Goal: Book appointment/travel/reservation

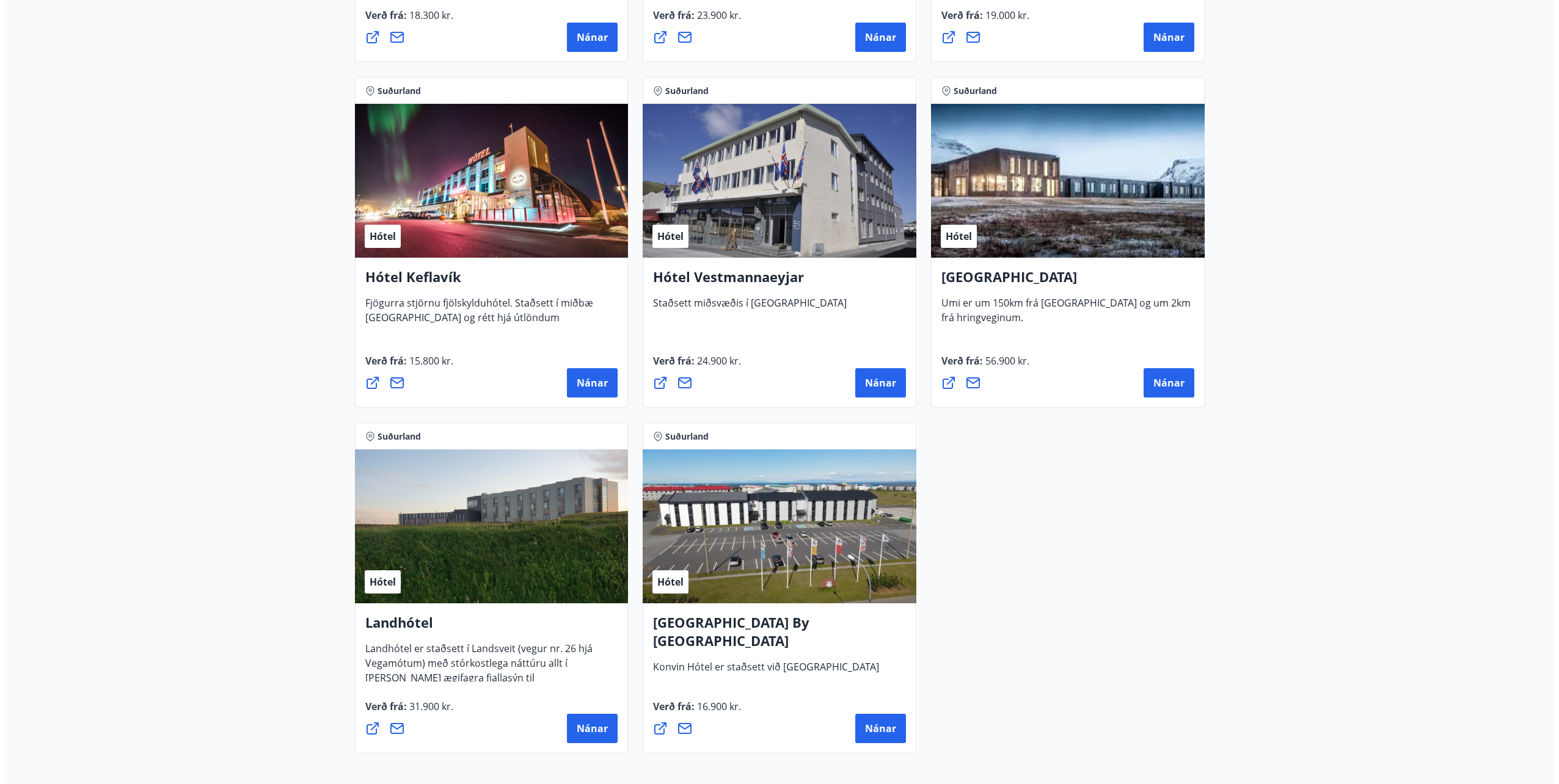
scroll to position [2747, 0]
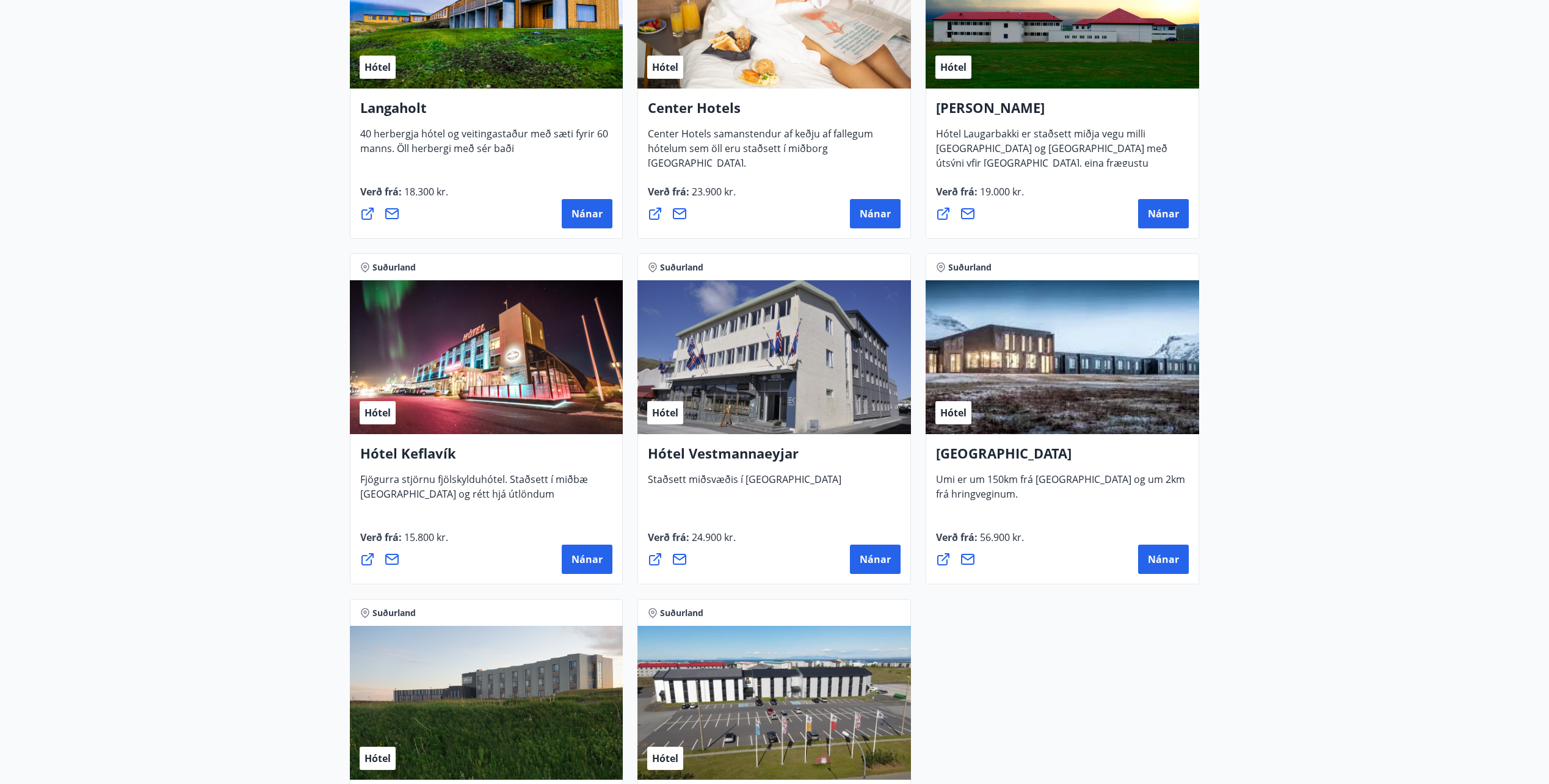
click at [472, 331] on div "Hótel" at bounding box center [486, 358] width 273 height 154
click at [404, 457] on h4 "Hótel Keflavík" at bounding box center [486, 457] width 253 height 28
click at [580, 554] on span "Nánar" at bounding box center [587, 559] width 31 height 13
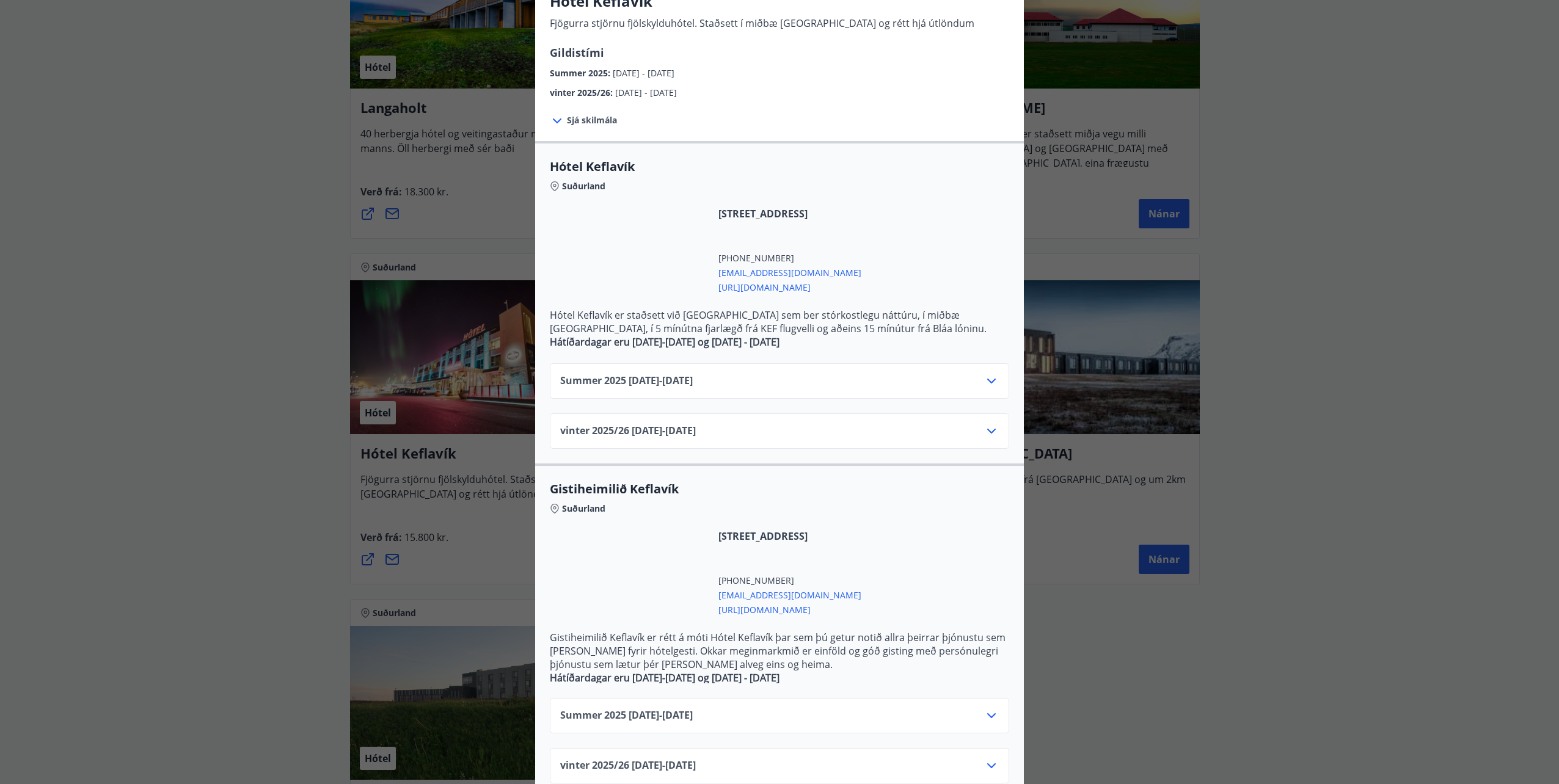
scroll to position [78, 0]
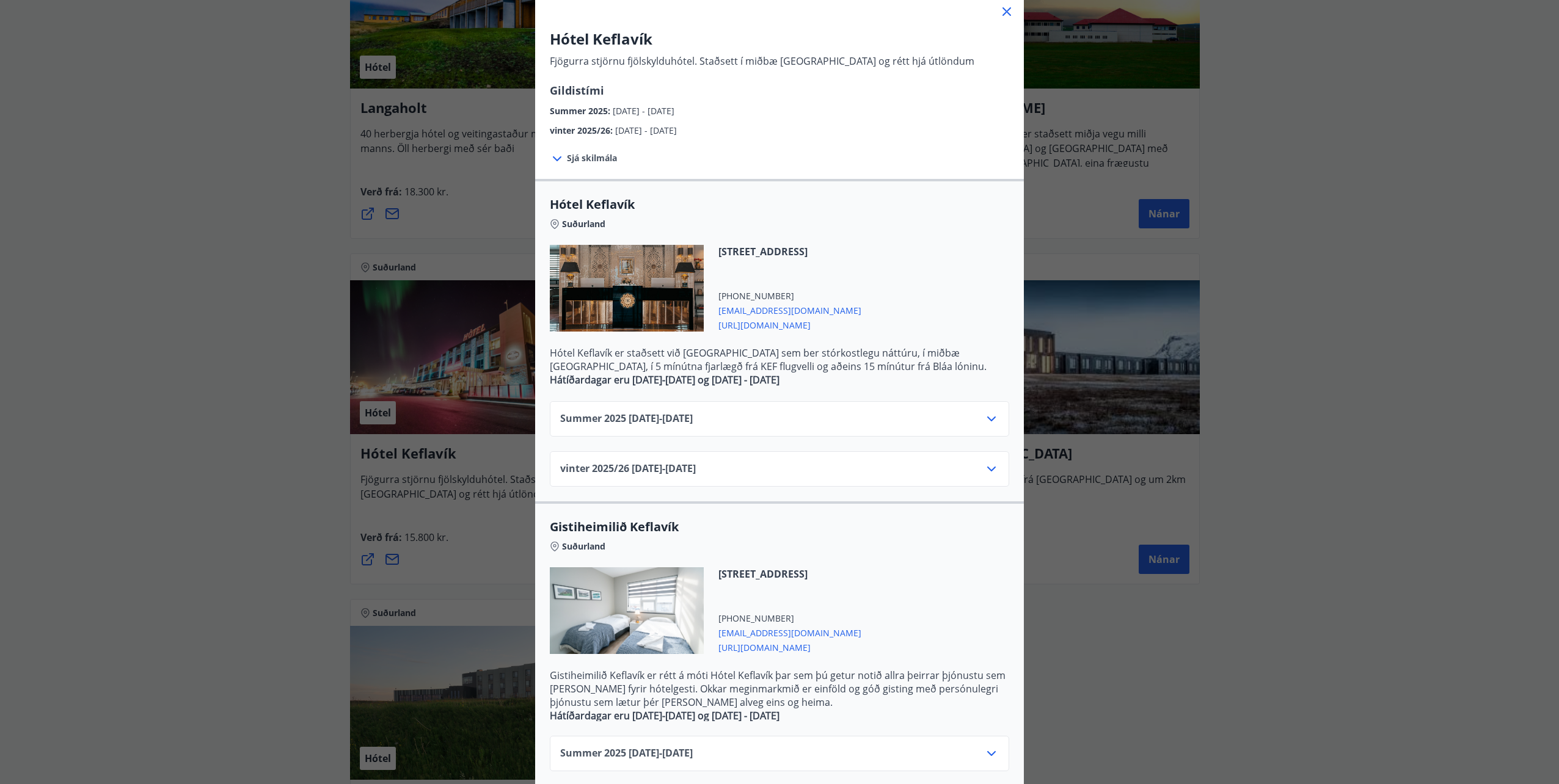
click at [595, 164] on div "Sjá skilmála Afbókun eða breyting á herbergisbókun jafngildir ekki afbókun eða …" at bounding box center [780, 158] width 488 height 41
click at [674, 110] on span "[DATE] - [DATE]" at bounding box center [644, 110] width 62 height 12
click at [567, 163] on span "Sjá skilmála" at bounding box center [592, 158] width 50 height 12
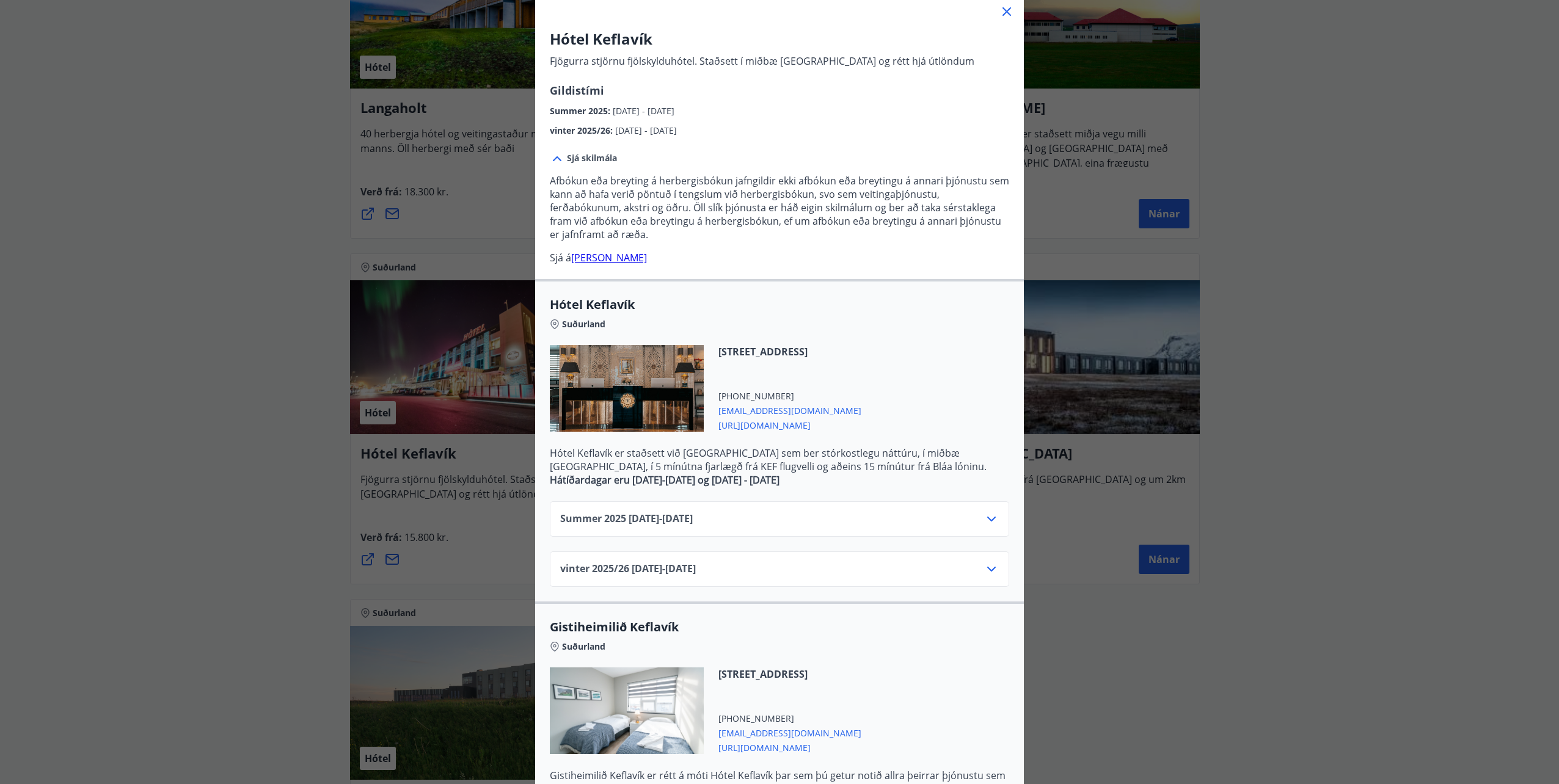
click at [561, 163] on div "Sjá skilmála" at bounding box center [583, 158] width 67 height 12
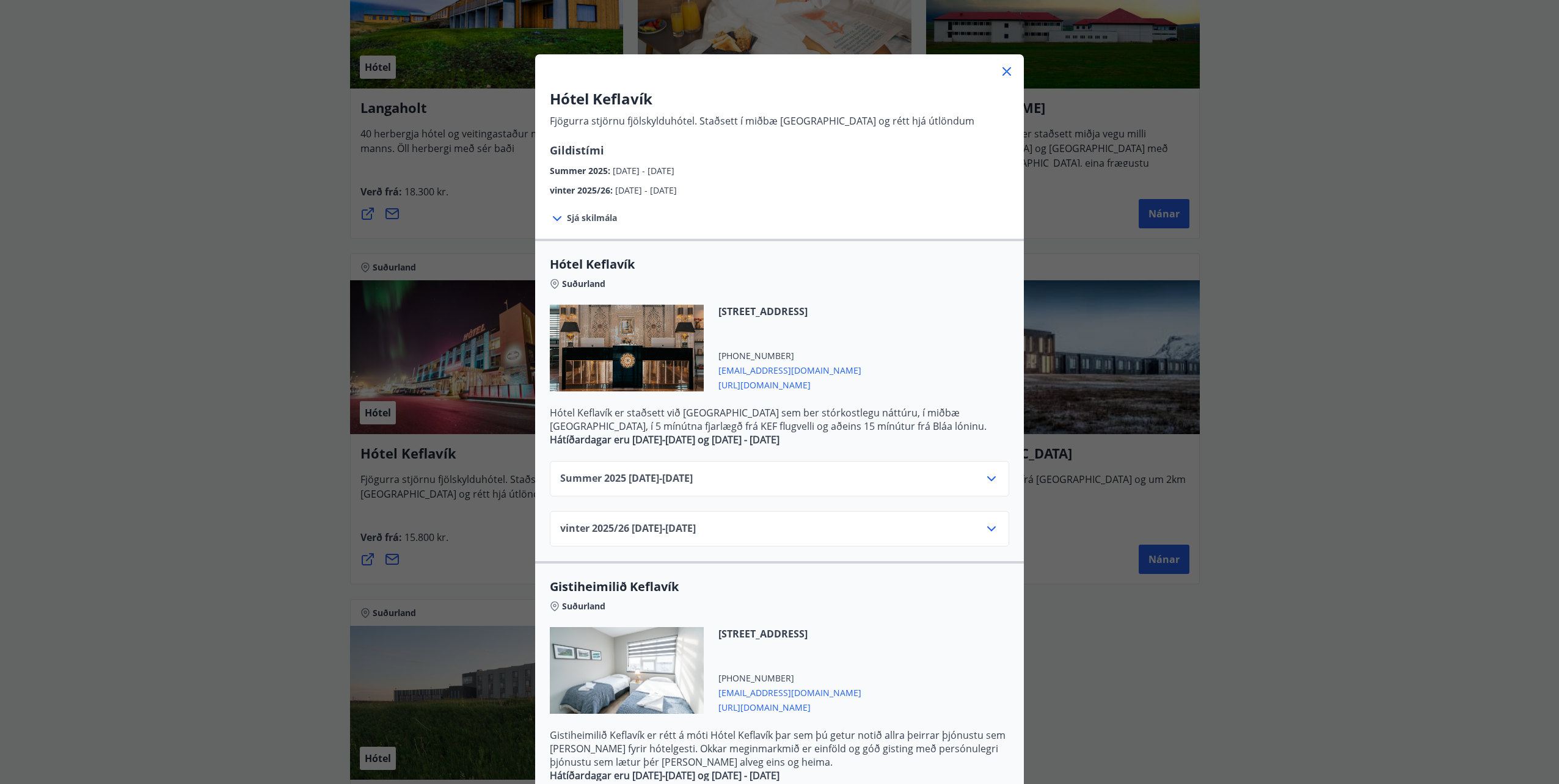
scroll to position [17, 0]
click at [565, 183] on div "vinter 2025/26 : [DATE] - [DATE]" at bounding box center [761, 189] width 424 height 20
click at [570, 178] on div "Summer 2025 : [DATE] - [DATE]" at bounding box center [761, 169] width 424 height 20
drag, startPoint x: 570, startPoint y: 178, endPoint x: 711, endPoint y: 188, distance: 141.4
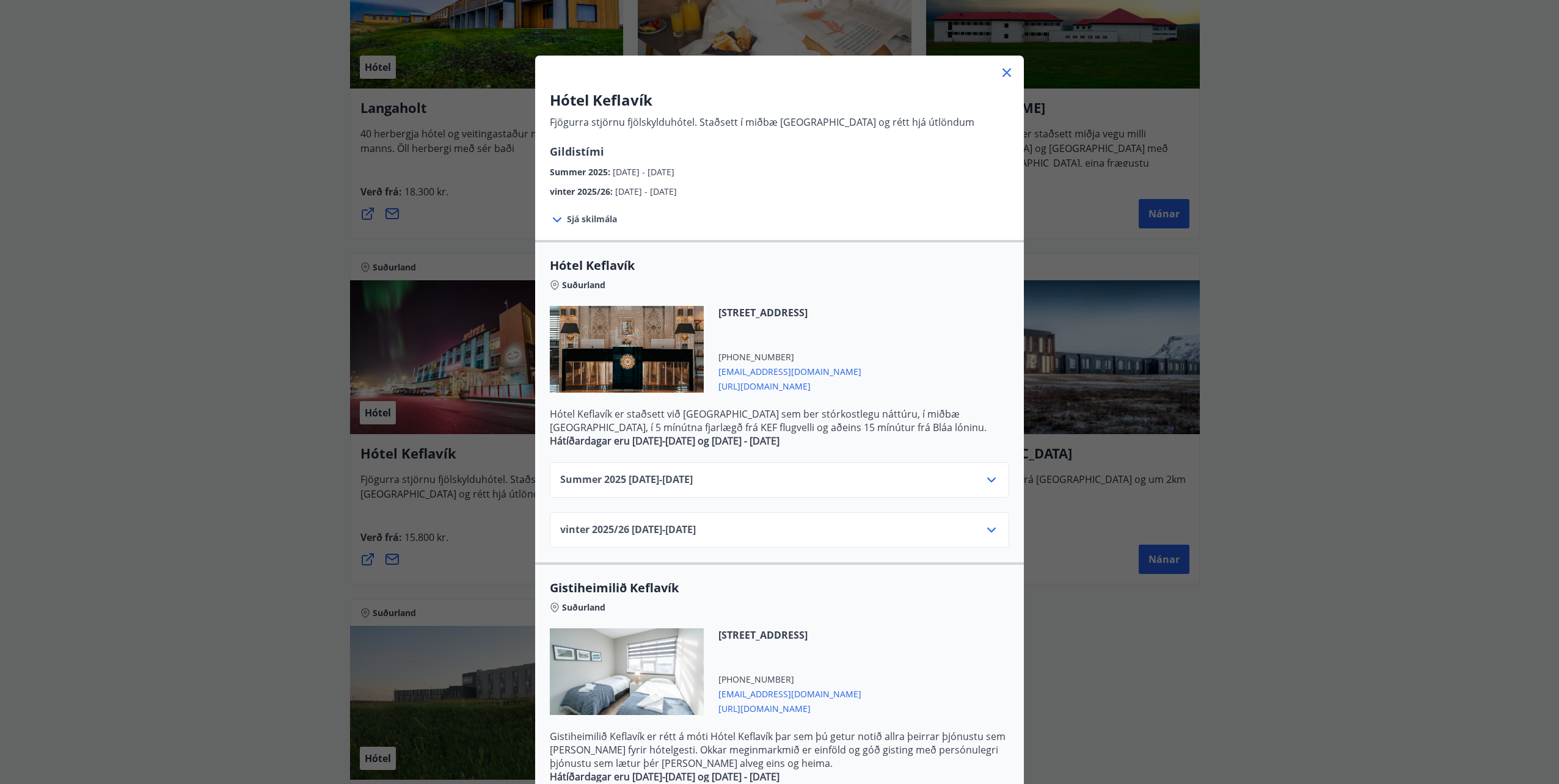
click at [676, 188] on span "[DATE] - [DATE]" at bounding box center [646, 191] width 62 height 12
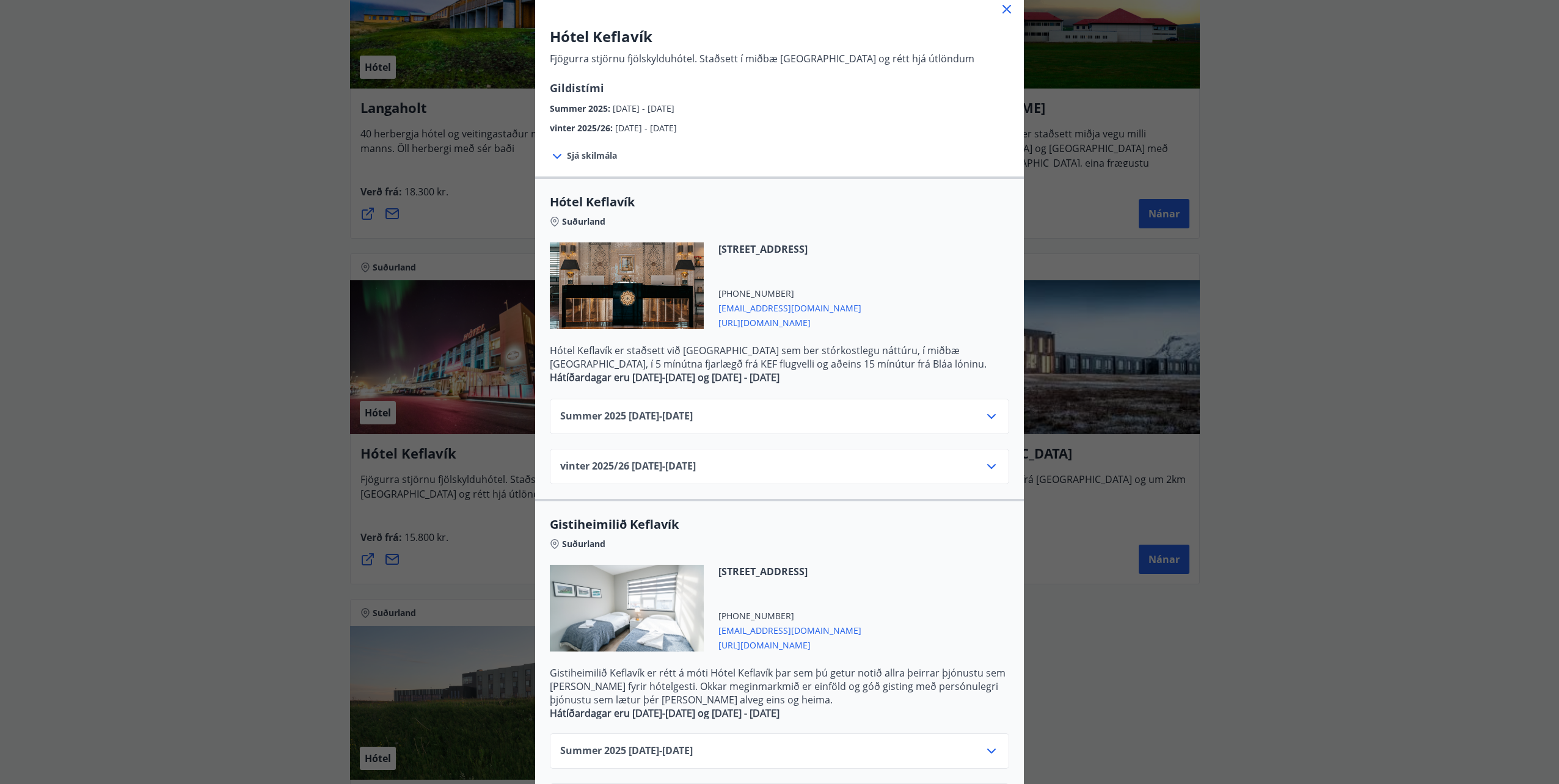
scroll to position [140, 0]
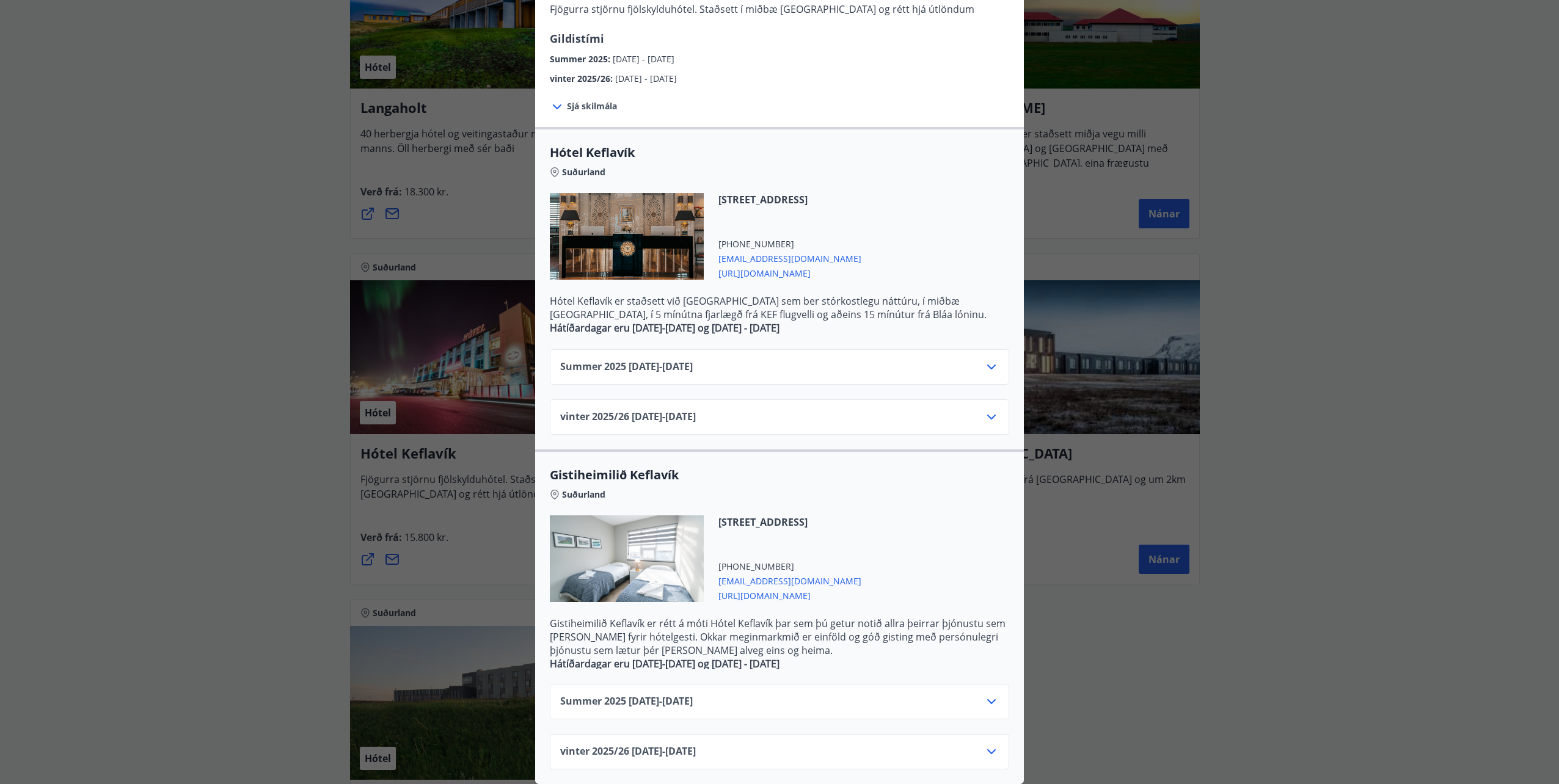
click at [626, 416] on div "vinter 2025/[PHONE_NUMBER][DATE] - [DATE]" at bounding box center [779, 422] width 439 height 25
click at [668, 410] on span "vinter 2025/[PHONE_NUMBER][DATE] - [DATE]" at bounding box center [627, 417] width 136 height 14
click at [987, 365] on icon at bounding box center [991, 367] width 9 height 5
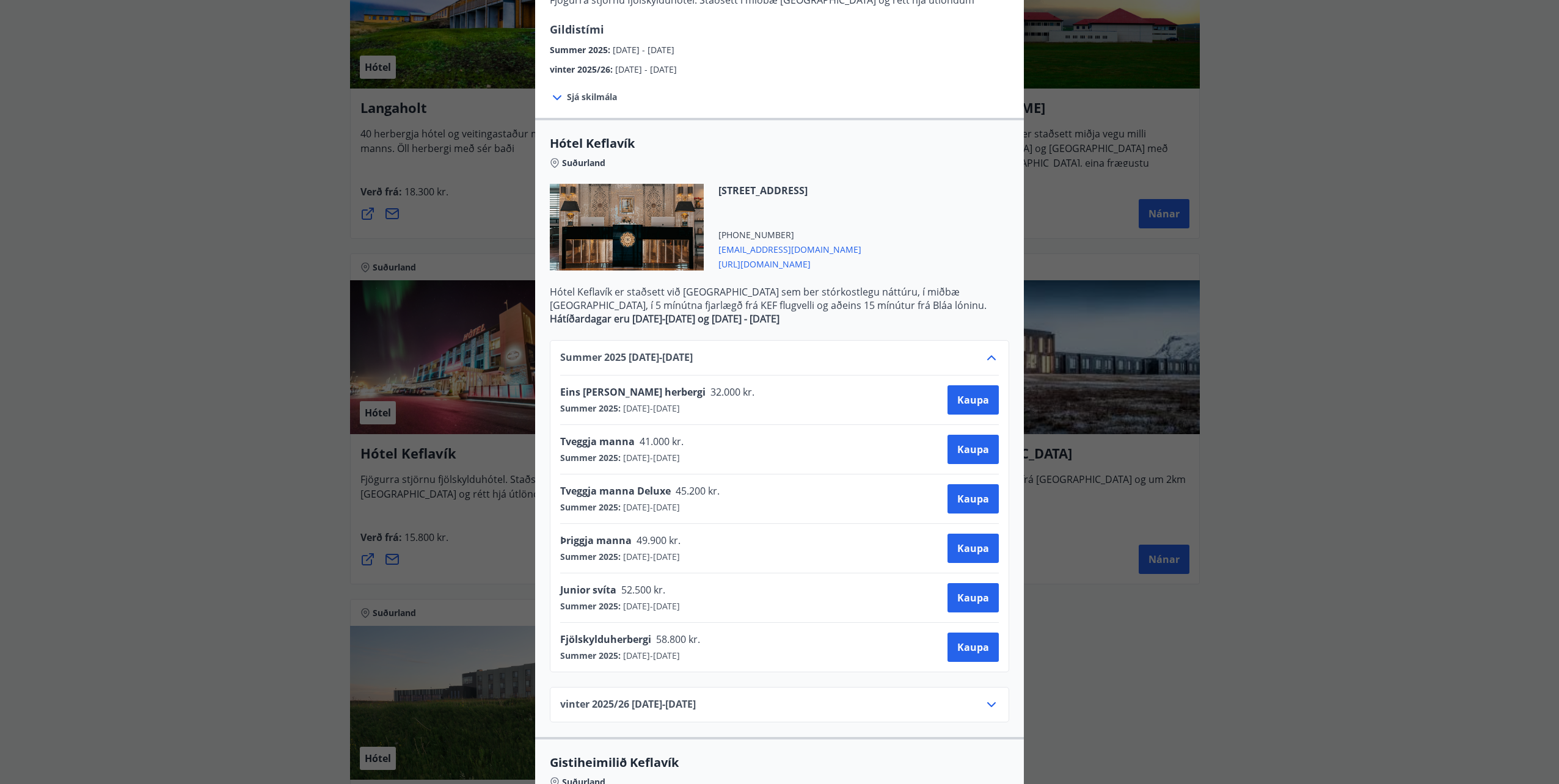
click at [984, 354] on icon at bounding box center [991, 358] width 14 height 14
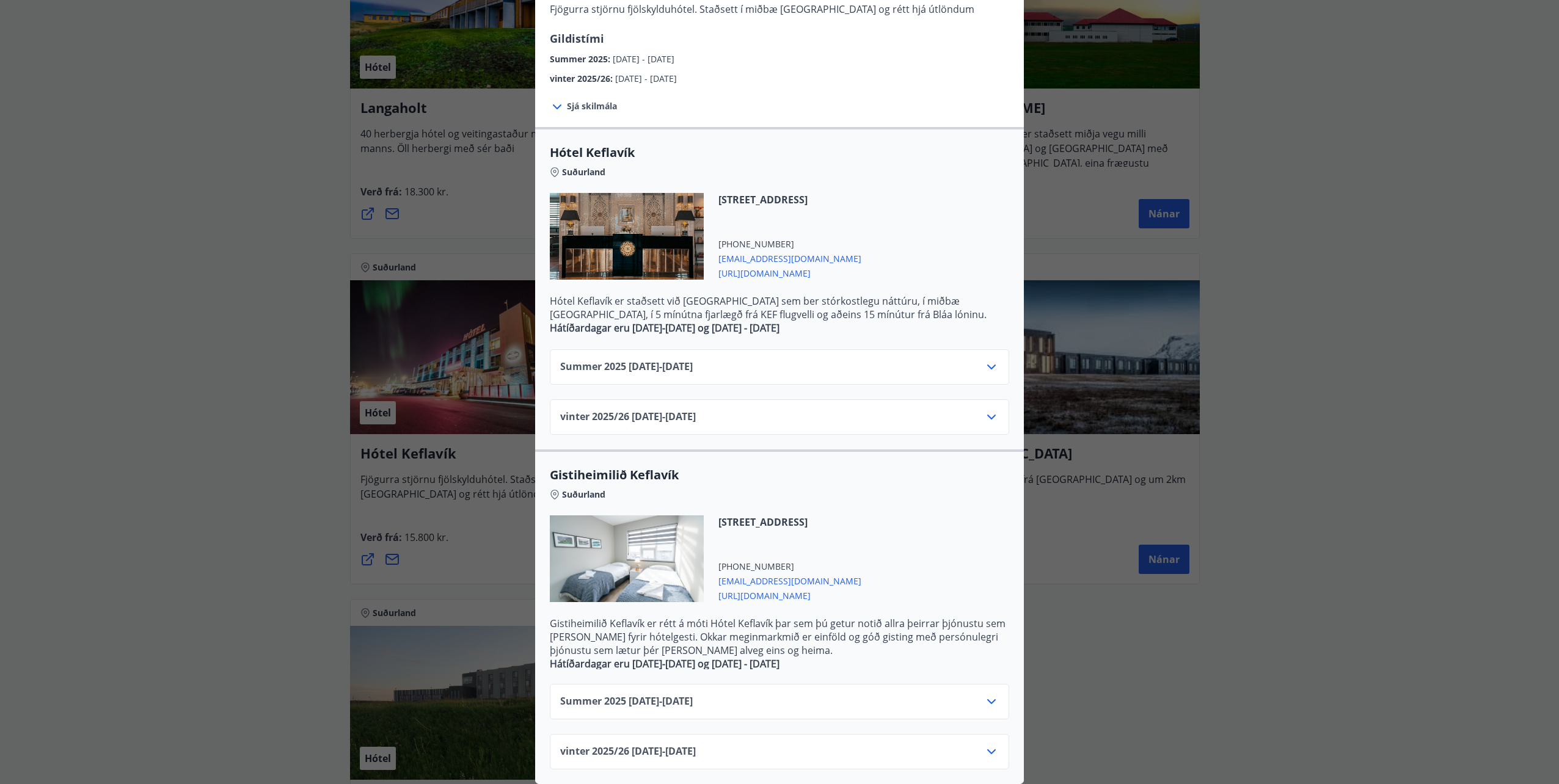
click at [985, 411] on icon at bounding box center [991, 417] width 14 height 14
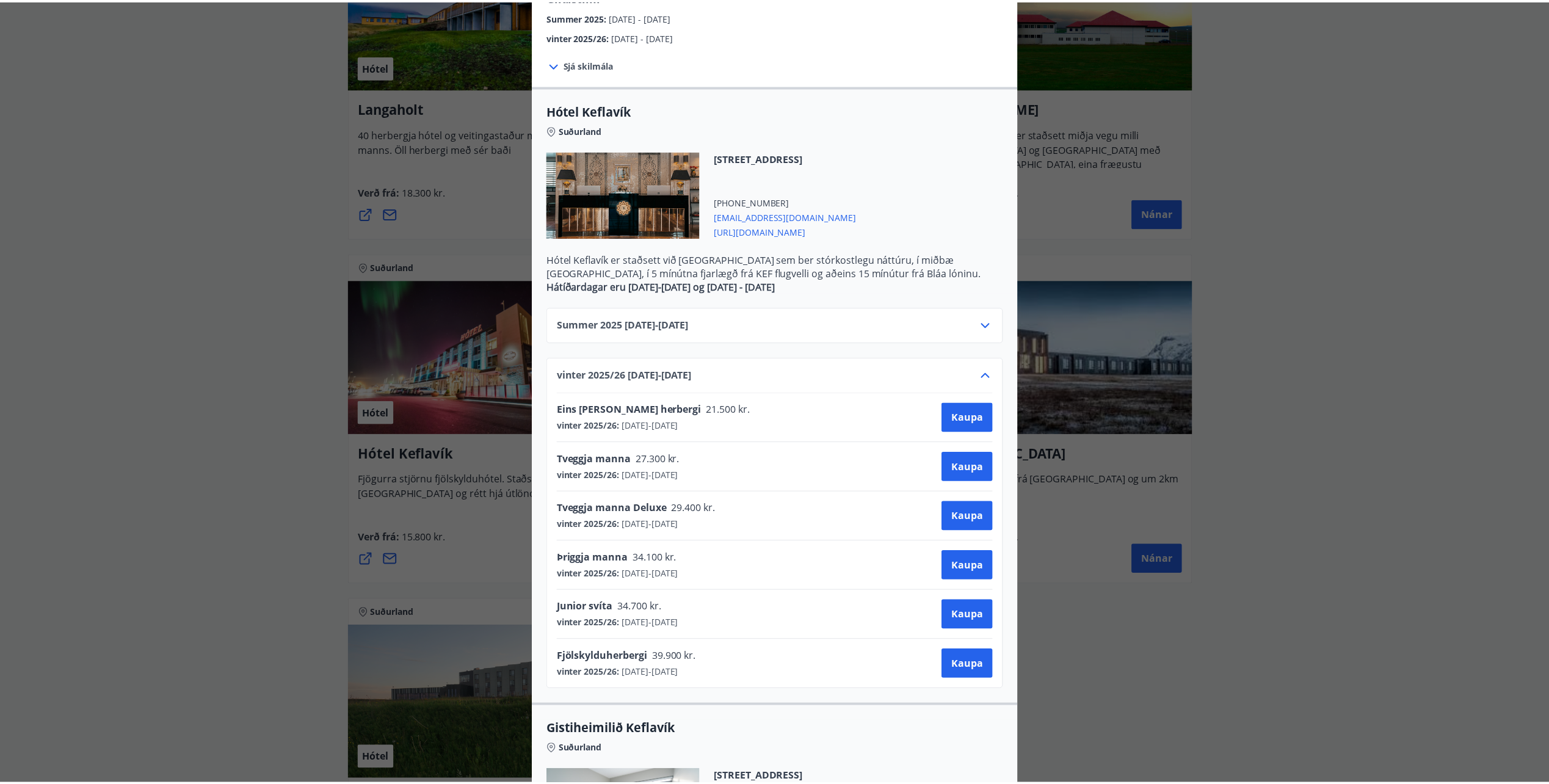
scroll to position [201, 0]
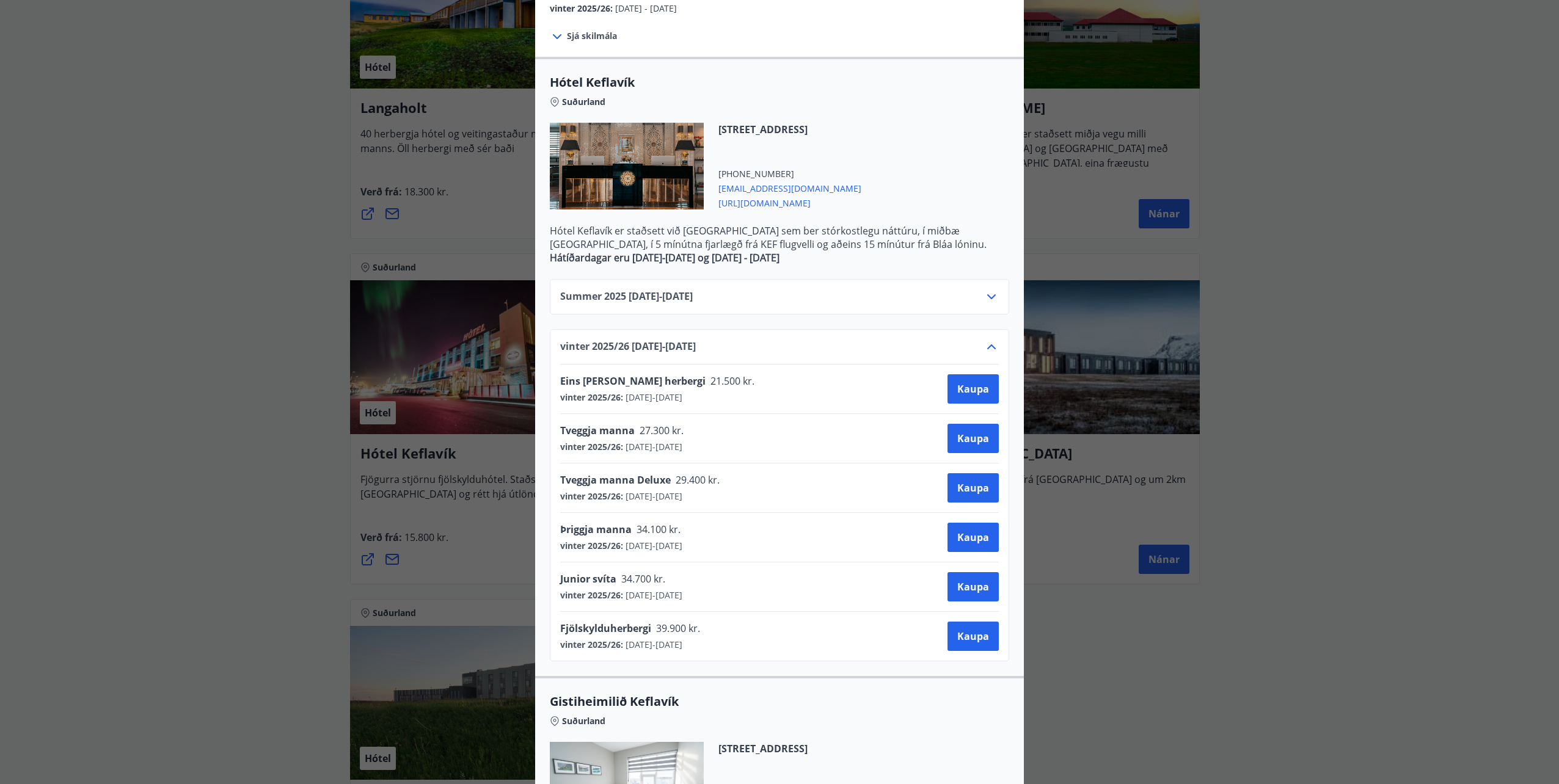
click at [228, 469] on div "Hótel Keflavík Fjögurra stjörnu fjölskylduhótel. Staðsett í miðbæ [GEOGRAPHIC_D…" at bounding box center [780, 191] width 1559 height 784
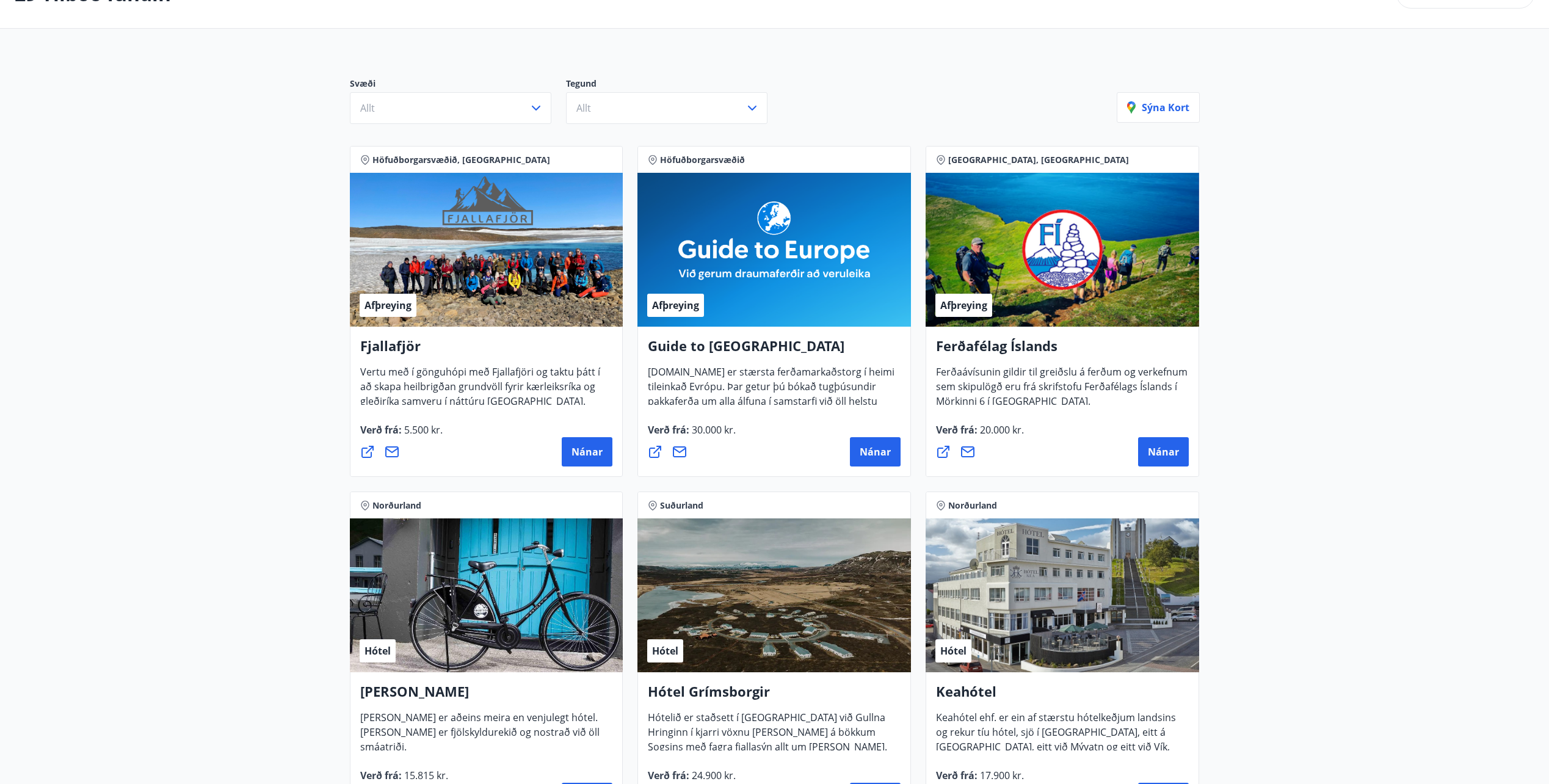
scroll to position [0, 0]
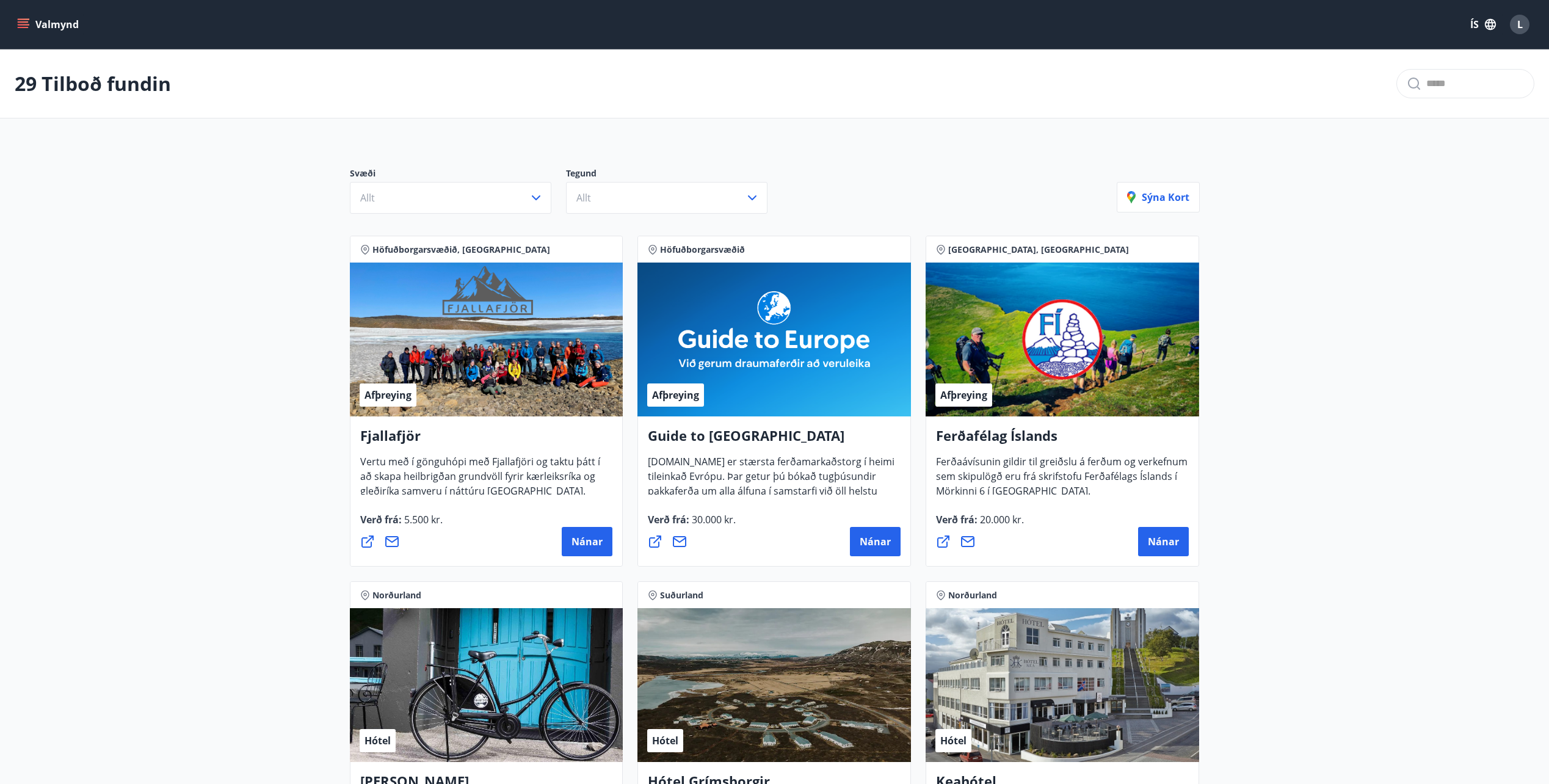
click at [109, 77] on p "29 Tilboð fundin" at bounding box center [92, 84] width 156 height 27
click at [1522, 17] on div "L" at bounding box center [1520, 24] width 20 height 20
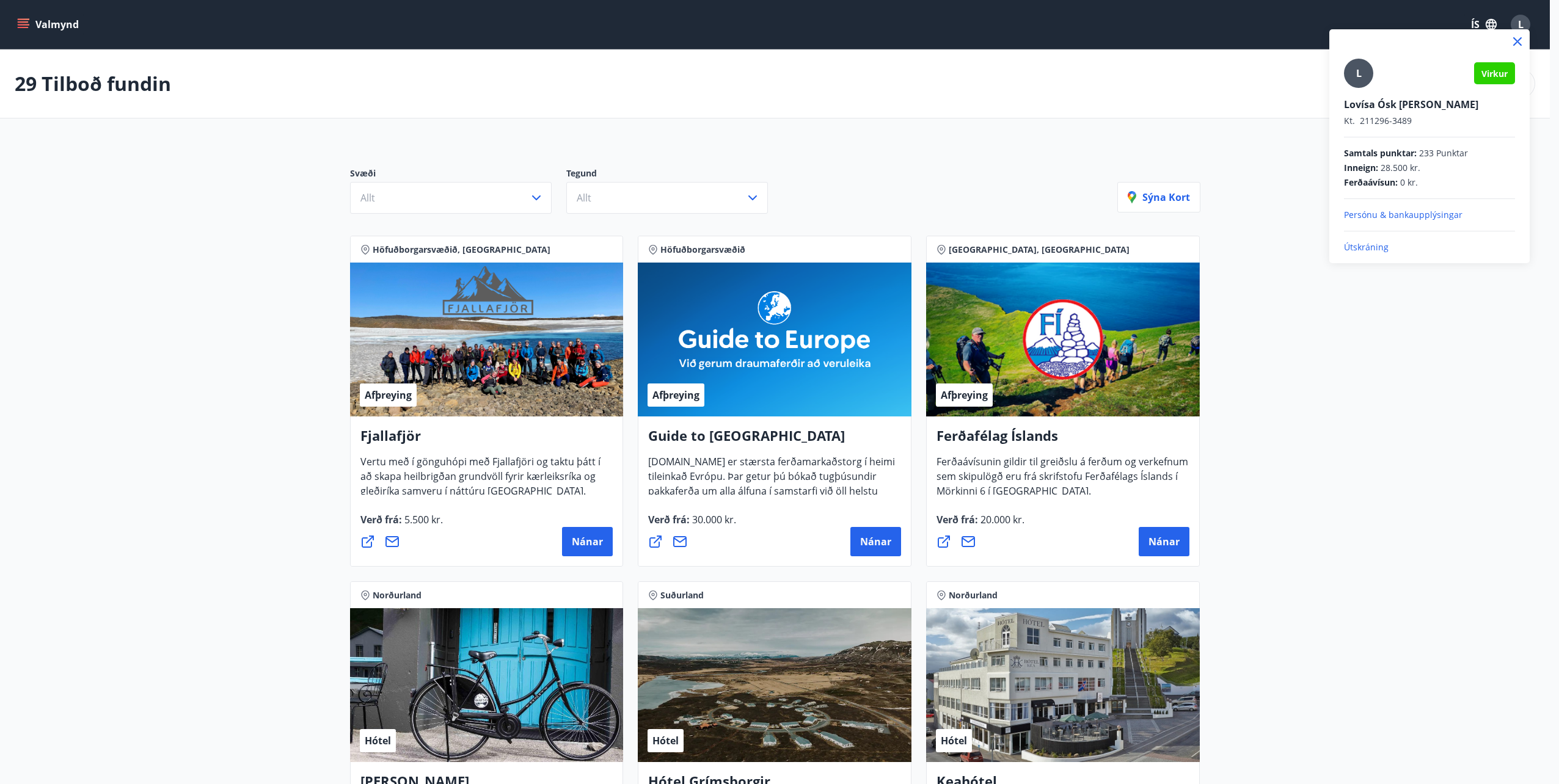
click at [25, 25] on div at bounding box center [780, 392] width 1559 height 784
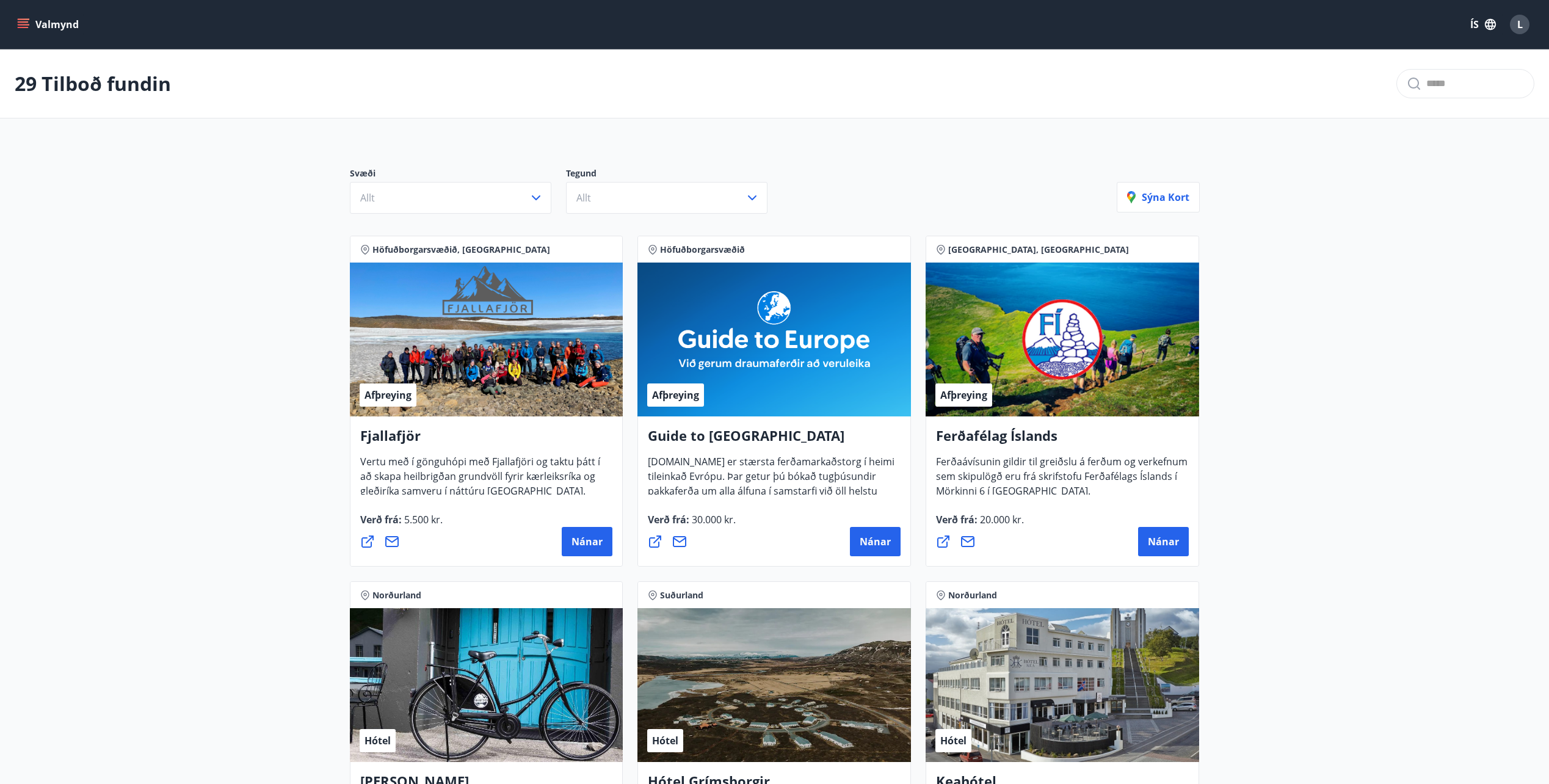
click at [20, 18] on icon "menu" at bounding box center [23, 24] width 12 height 12
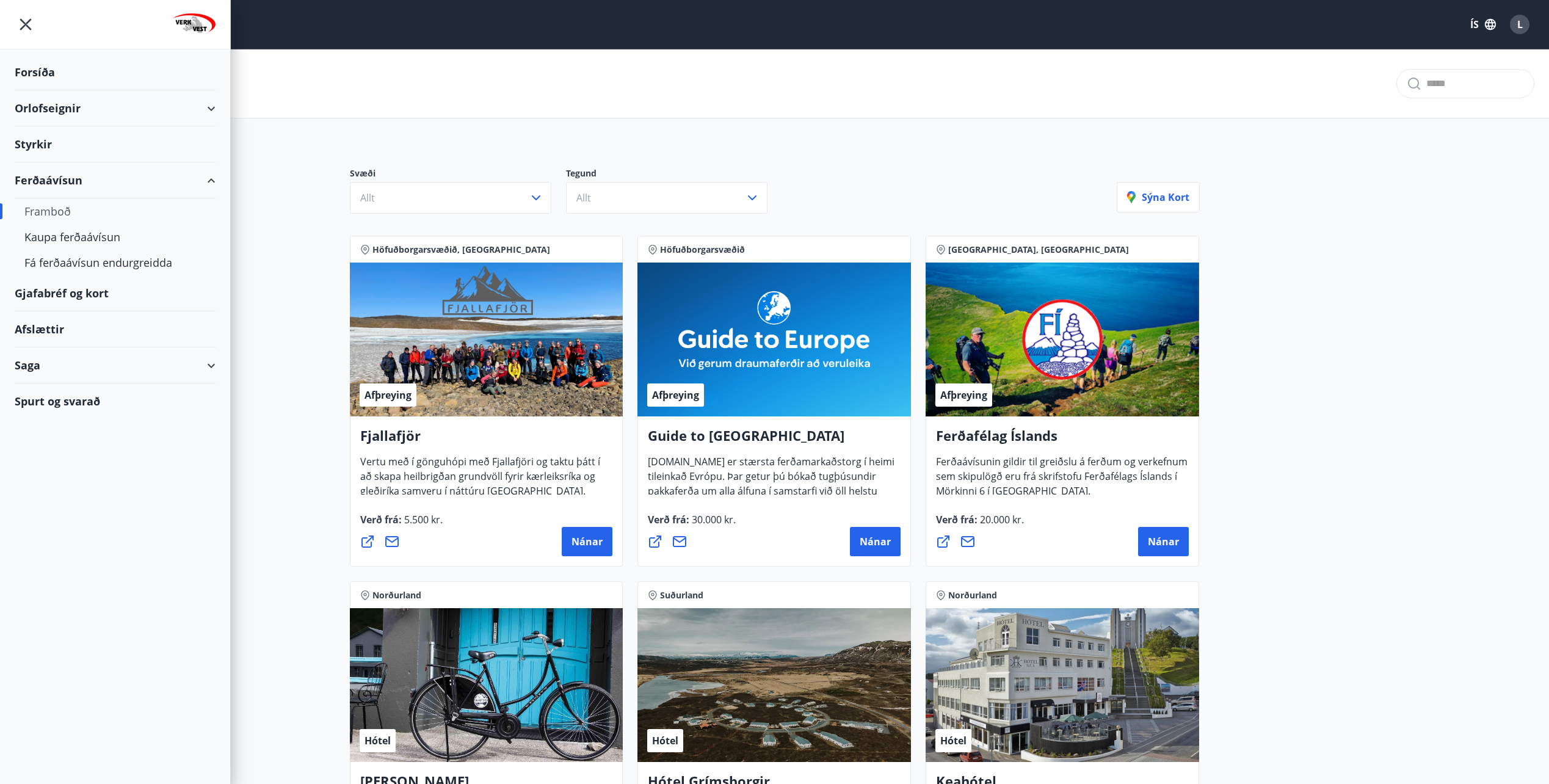
click at [87, 112] on div "Orlofseignir" at bounding box center [114, 108] width 201 height 36
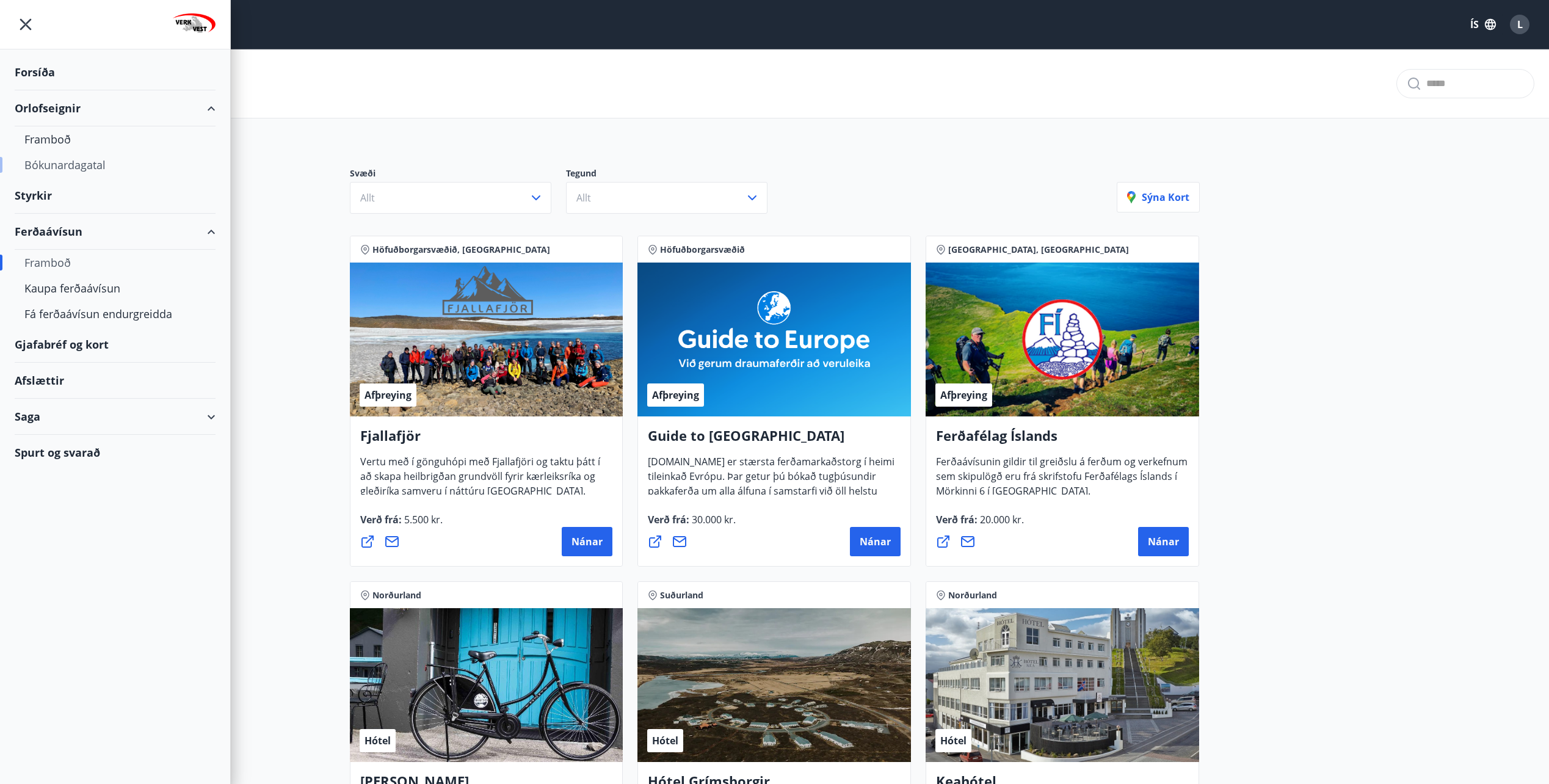
click at [71, 168] on div "Bókunardagatal" at bounding box center [115, 165] width 182 height 25
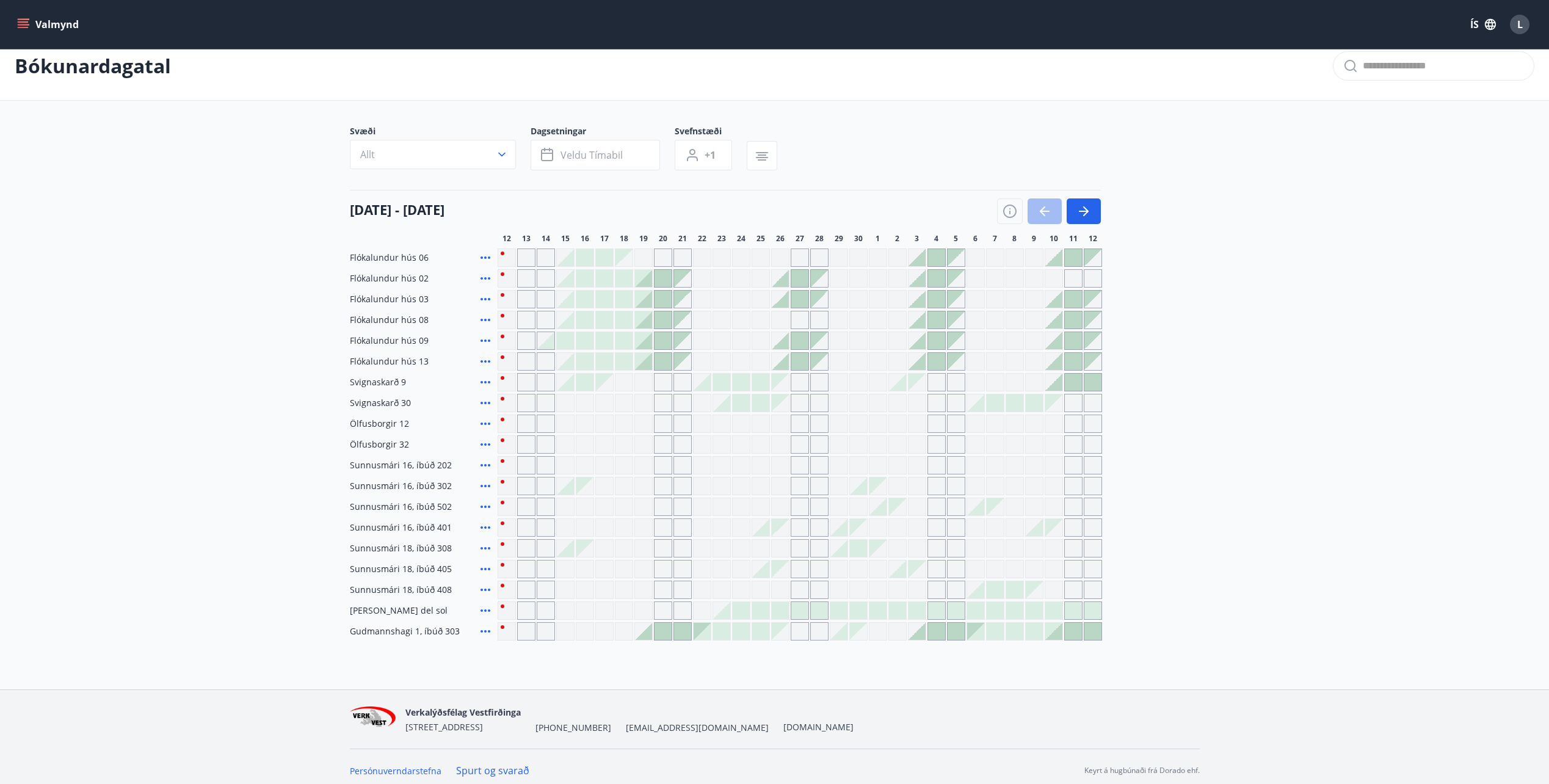
scroll to position [25, 0]
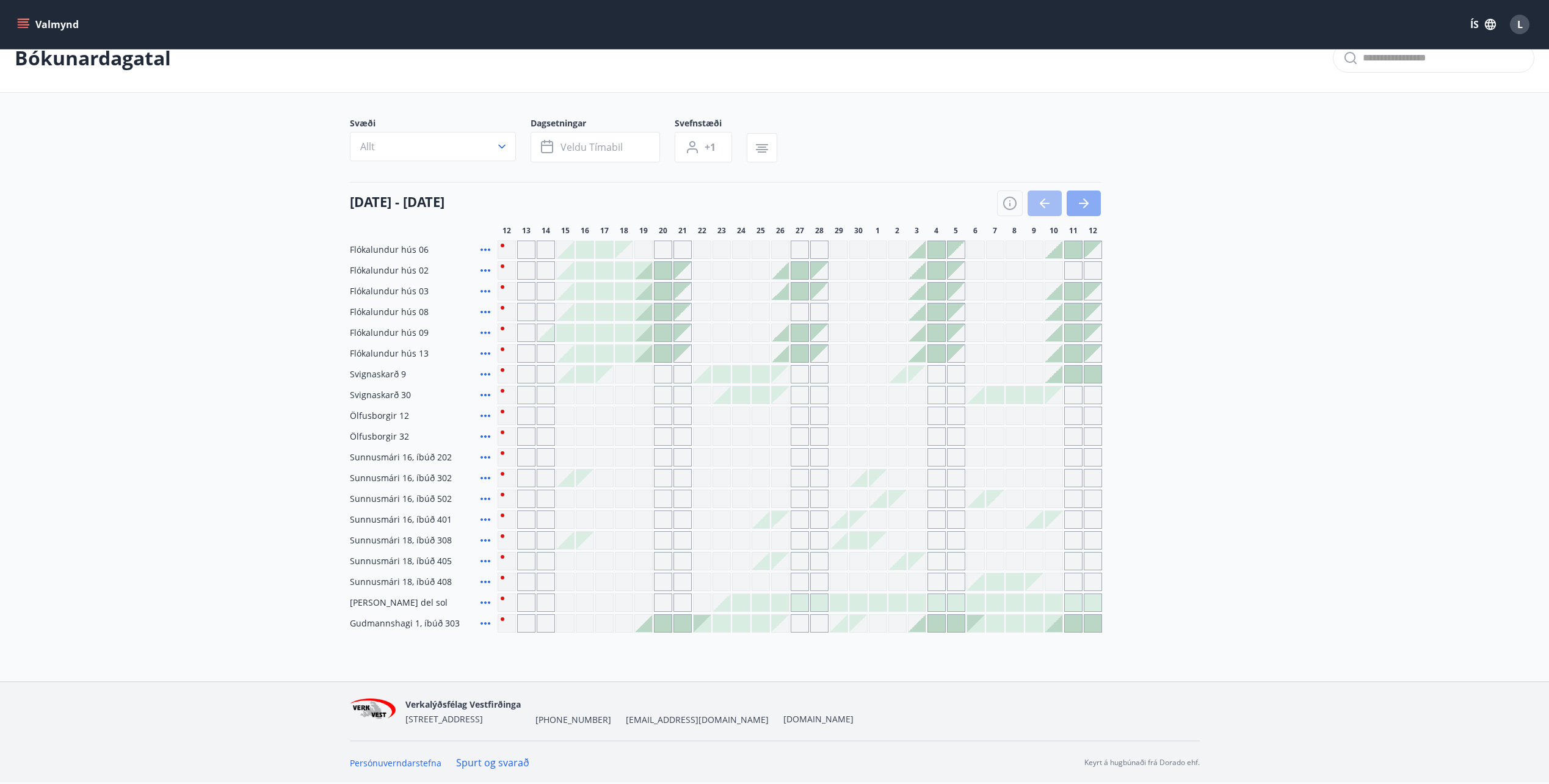
click at [1088, 206] on icon "button" at bounding box center [1084, 203] width 14 height 14
